Goal: Find specific page/section: Find specific page/section

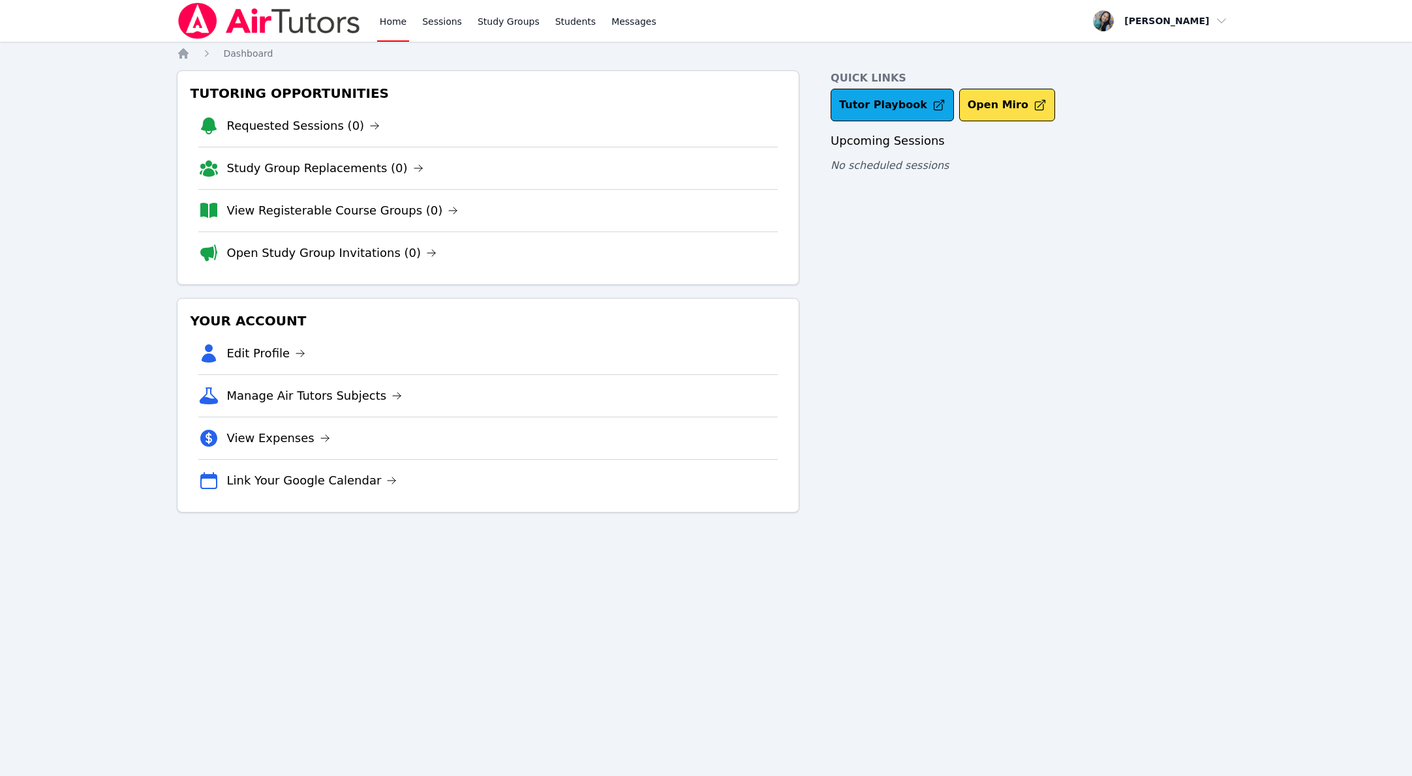
click at [876, 94] on link "Tutor Playbook" at bounding box center [892, 105] width 123 height 33
